Goal: Transaction & Acquisition: Purchase product/service

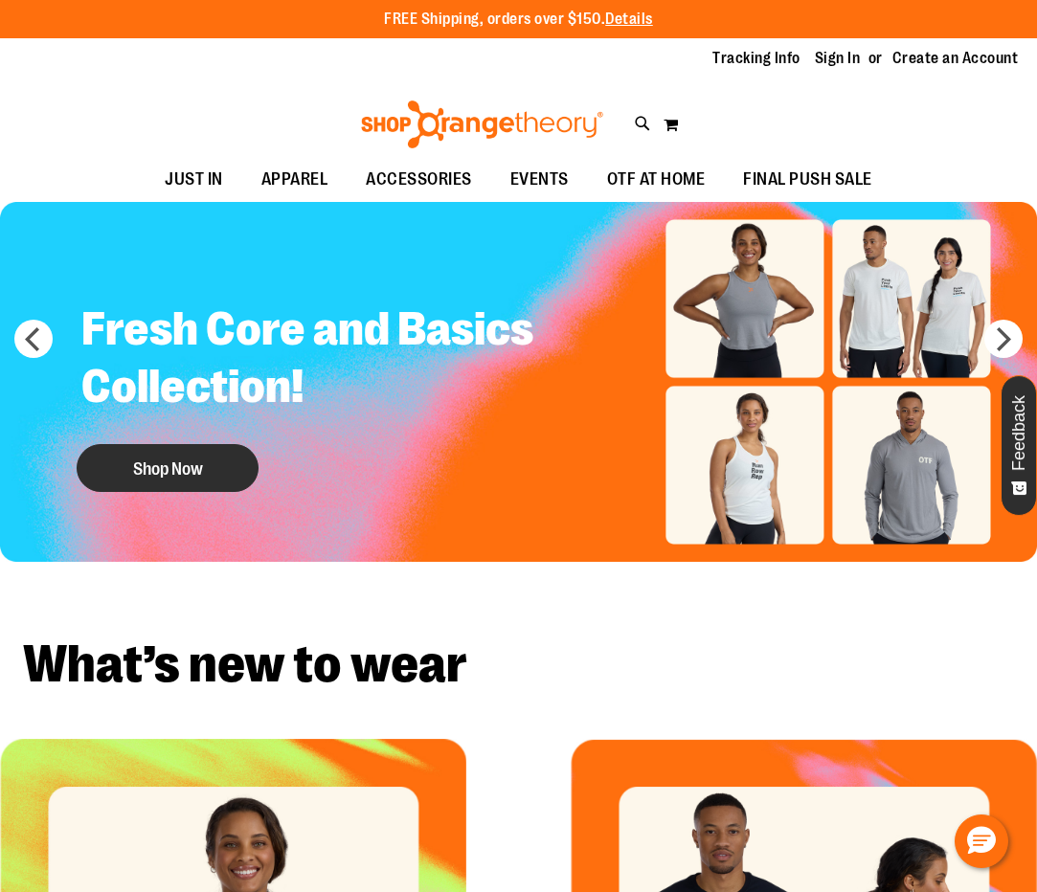
click at [172, 472] on button "Shop Now" at bounding box center [168, 468] width 182 height 48
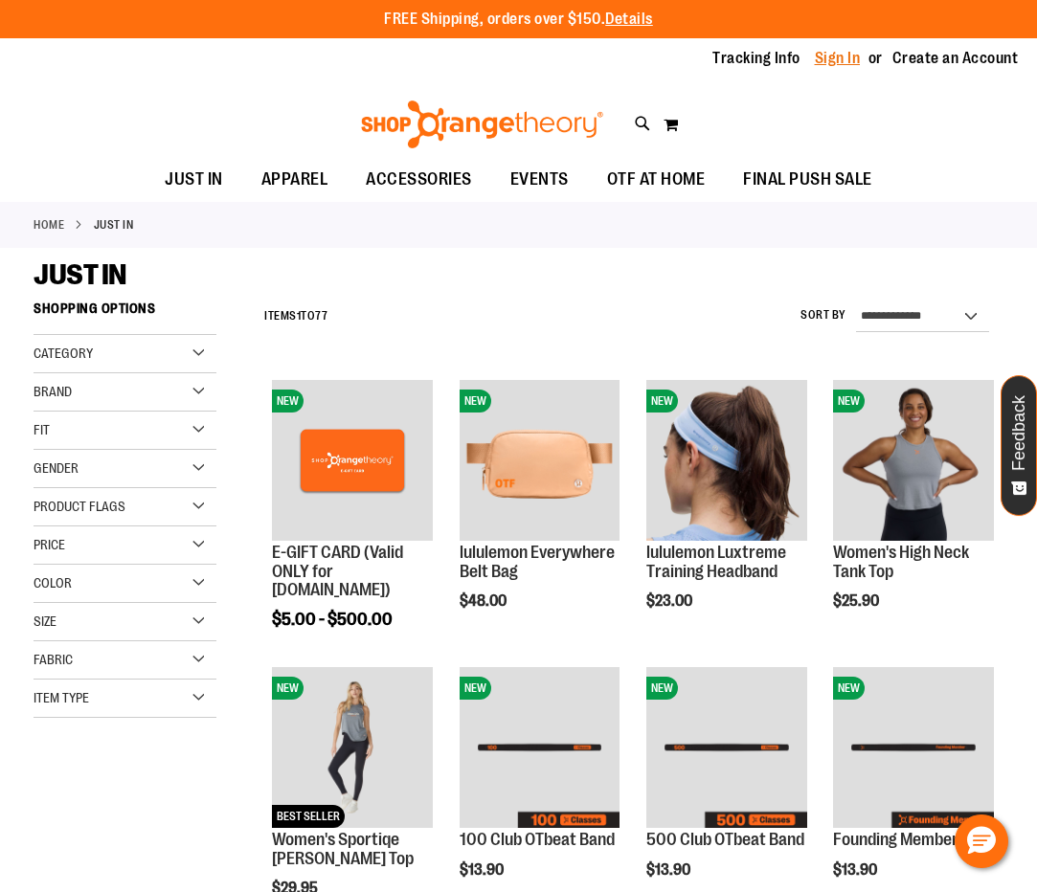
click at [835, 58] on link "Sign In" at bounding box center [838, 58] width 46 height 21
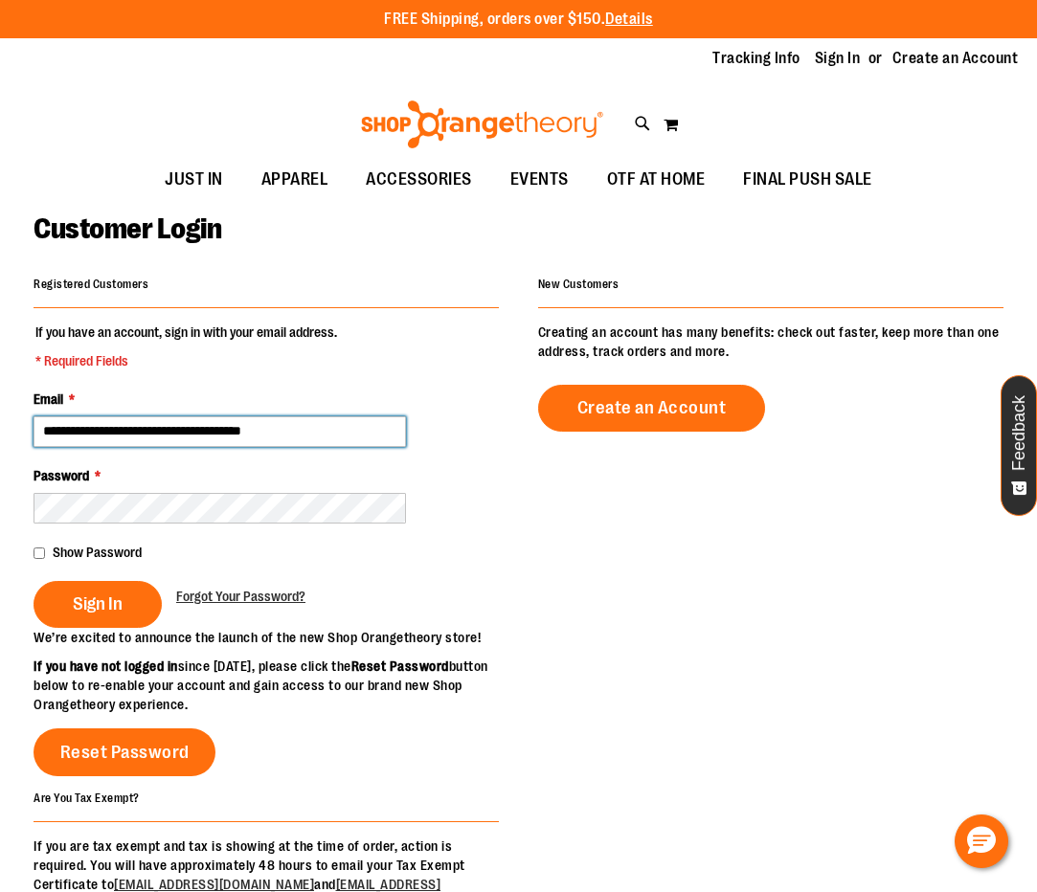
type input "**********"
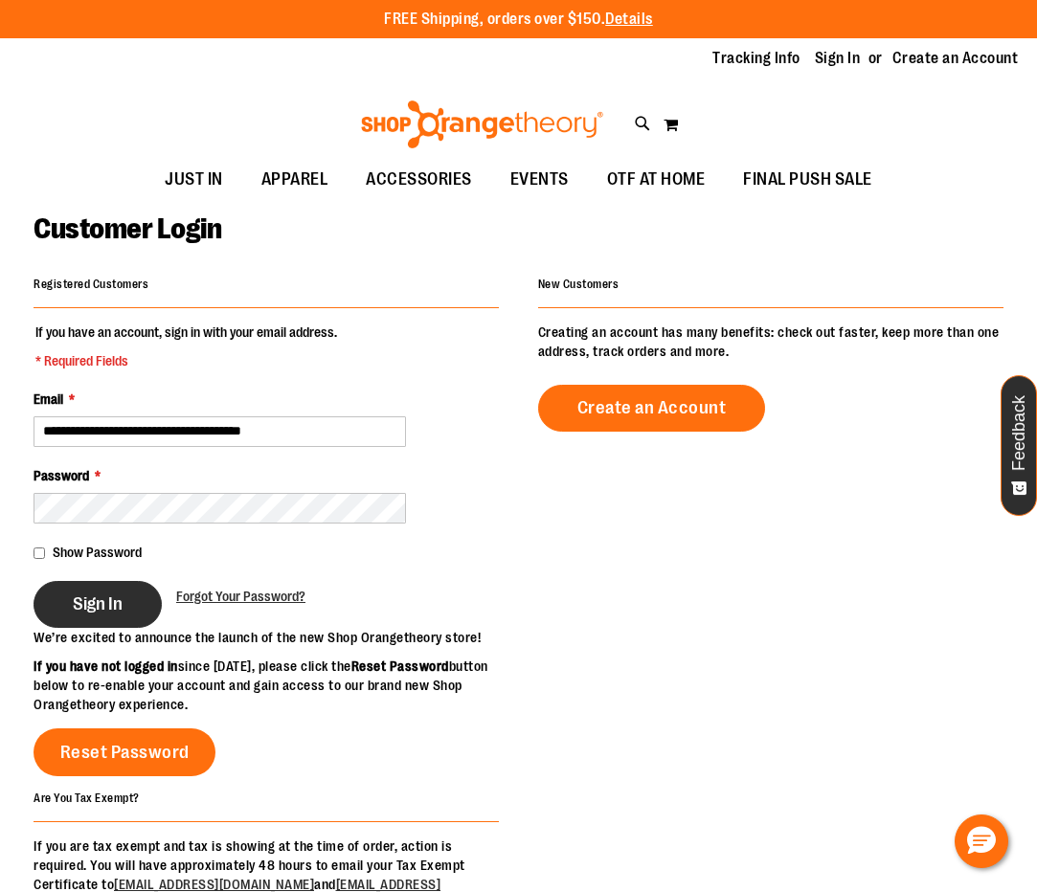
click at [78, 599] on span "Sign In" at bounding box center [98, 603] width 50 height 21
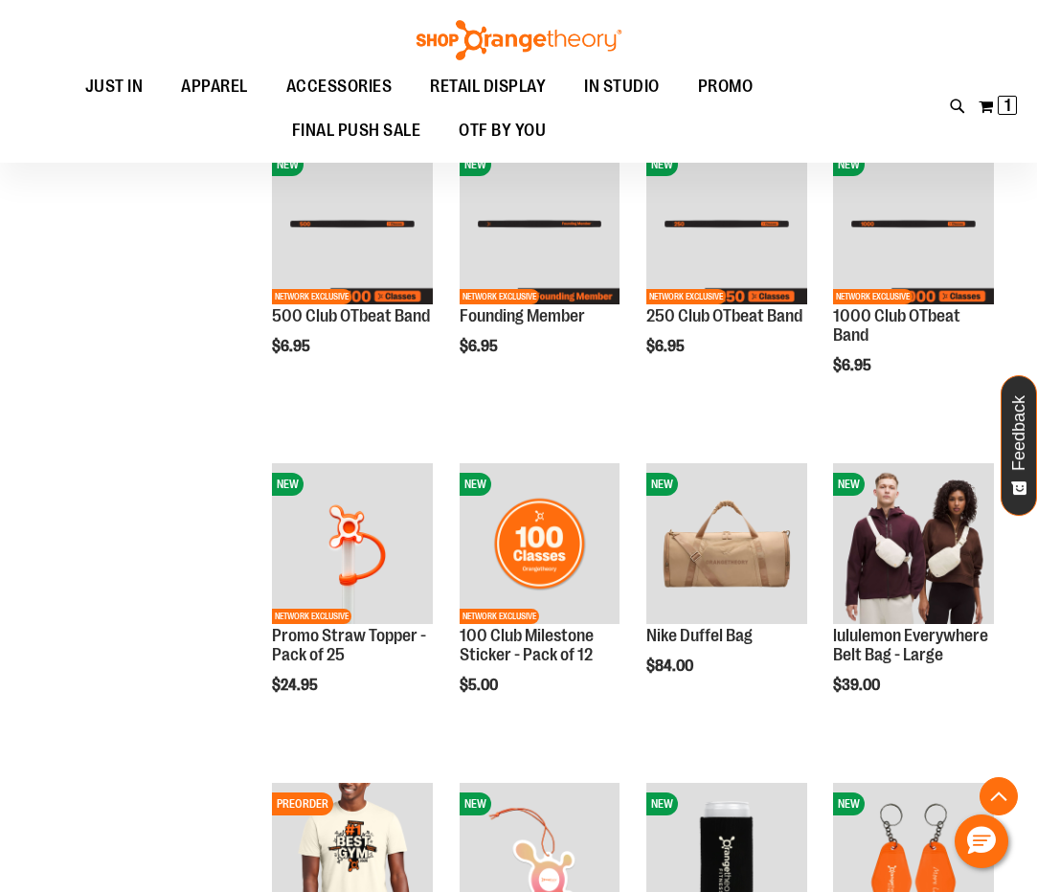
scroll to position [1197, 0]
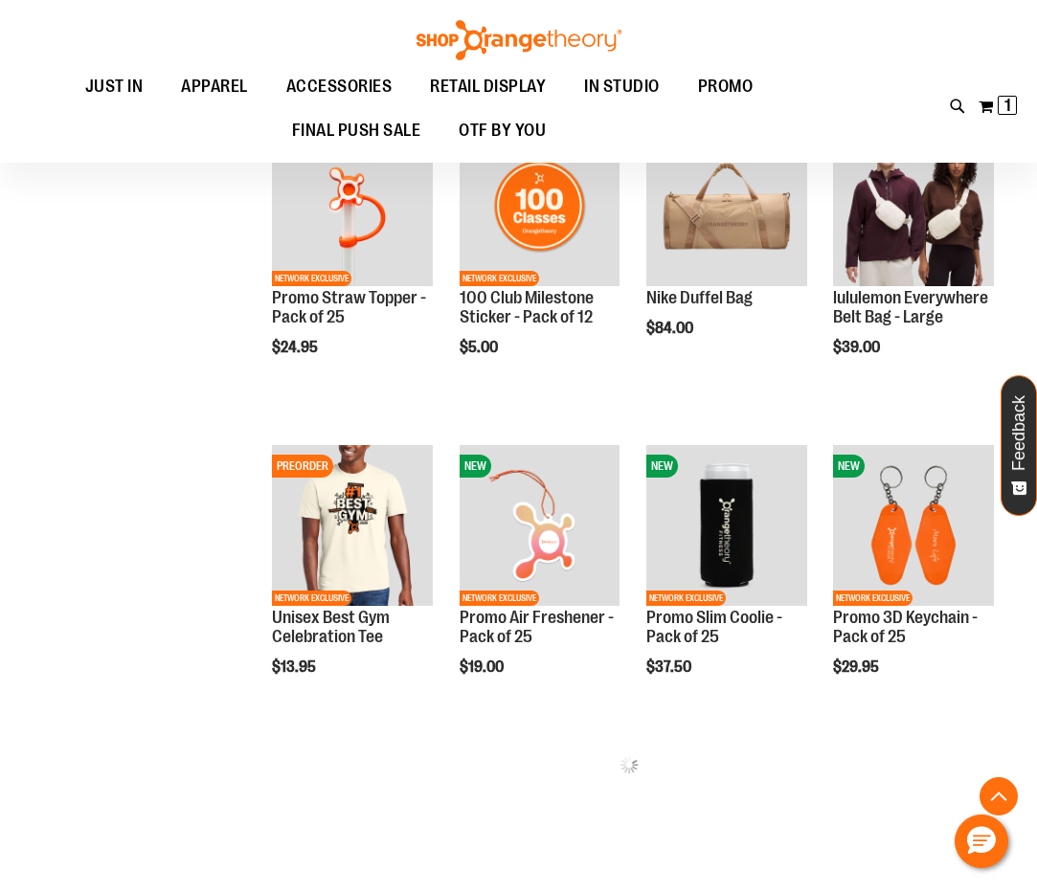
scroll to position [1531, 0]
